Goal: Find specific page/section: Find specific page/section

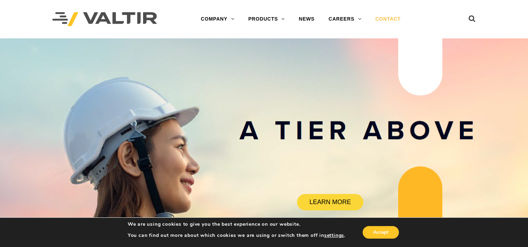
click at [382, 20] on link "CONTACT" at bounding box center [387, 19] width 39 height 14
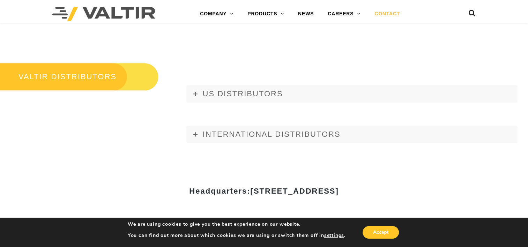
scroll to position [803, 0]
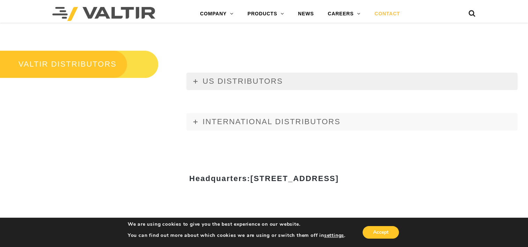
click at [194, 82] on icon at bounding box center [195, 81] width 4 height 4
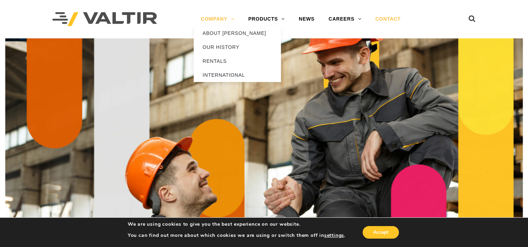
click at [217, 19] on link "COMPANY" at bounding box center [217, 19] width 47 height 14
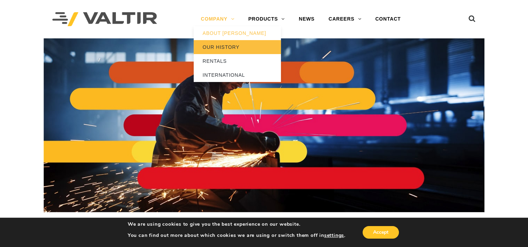
click at [218, 45] on link "OUR HISTORY" at bounding box center [237, 47] width 87 height 14
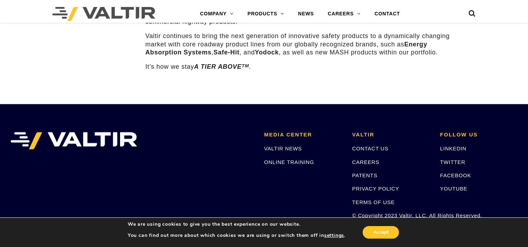
scroll to position [1082, 0]
